Goal: Check status: Check status

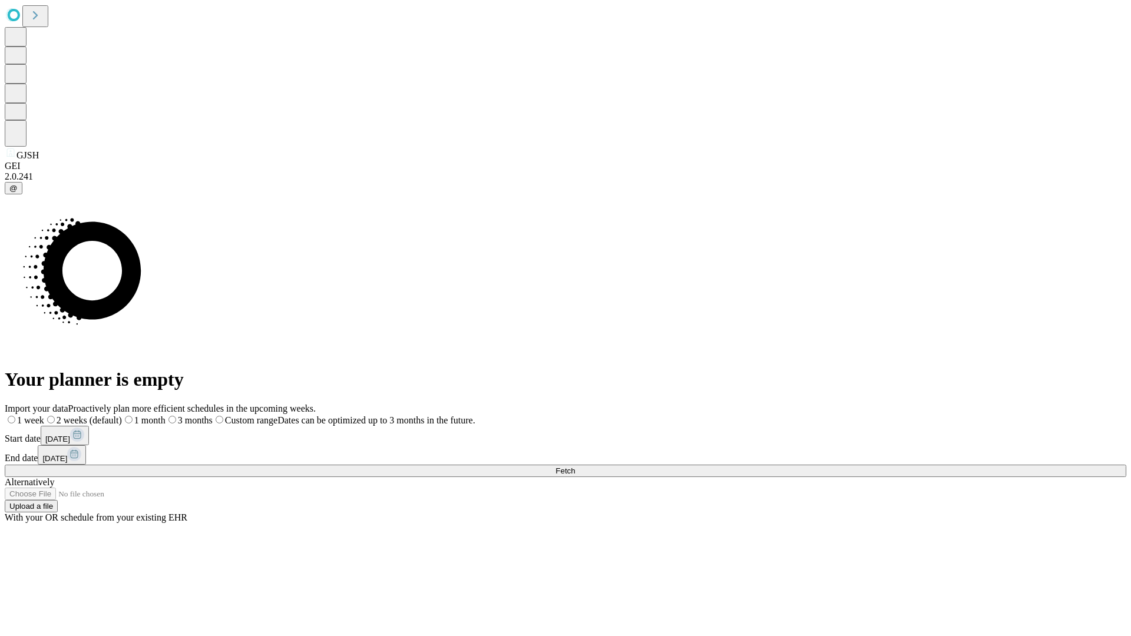
click at [575, 467] on span "Fetch" at bounding box center [565, 471] width 19 height 9
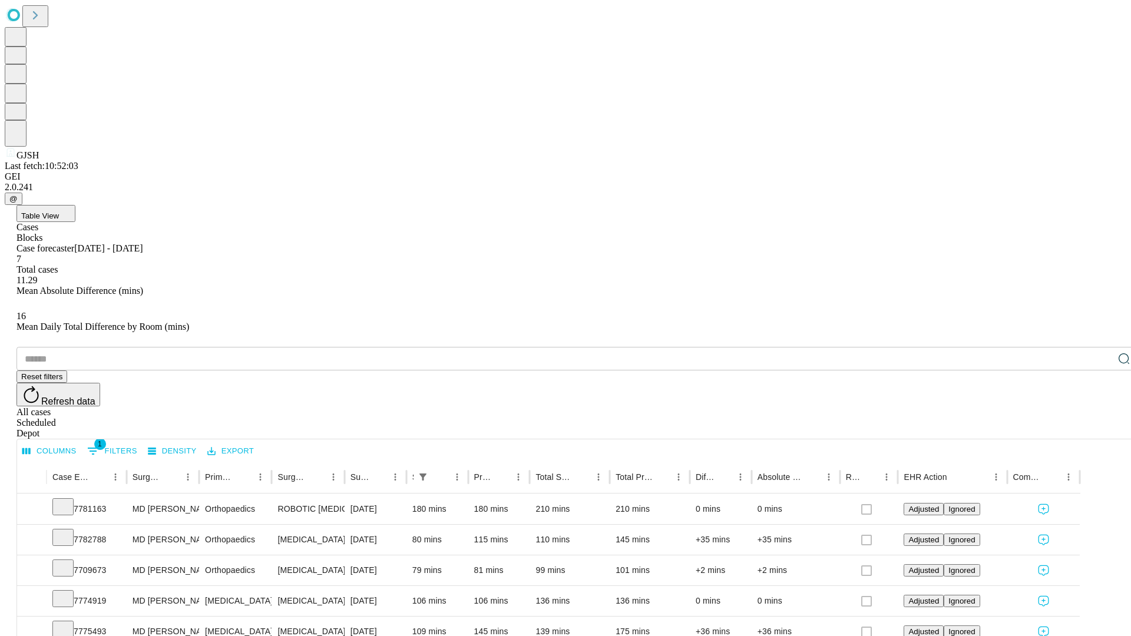
click at [1055, 418] on div "Scheduled" at bounding box center [577, 423] width 1122 height 11
